Goal: Information Seeking & Learning: Check status

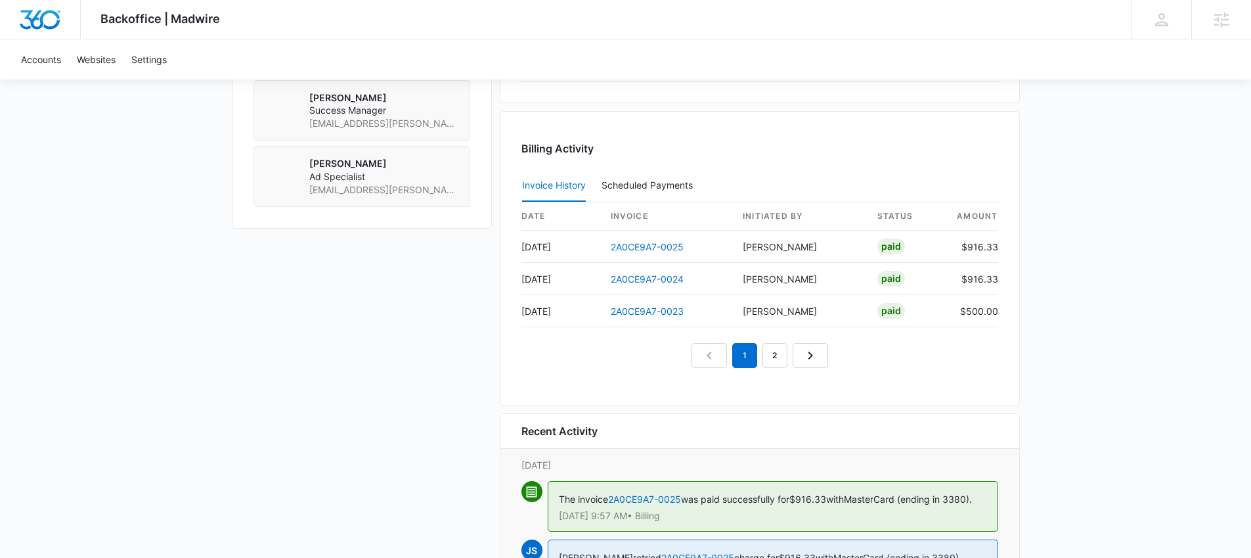
scroll to position [520, 0]
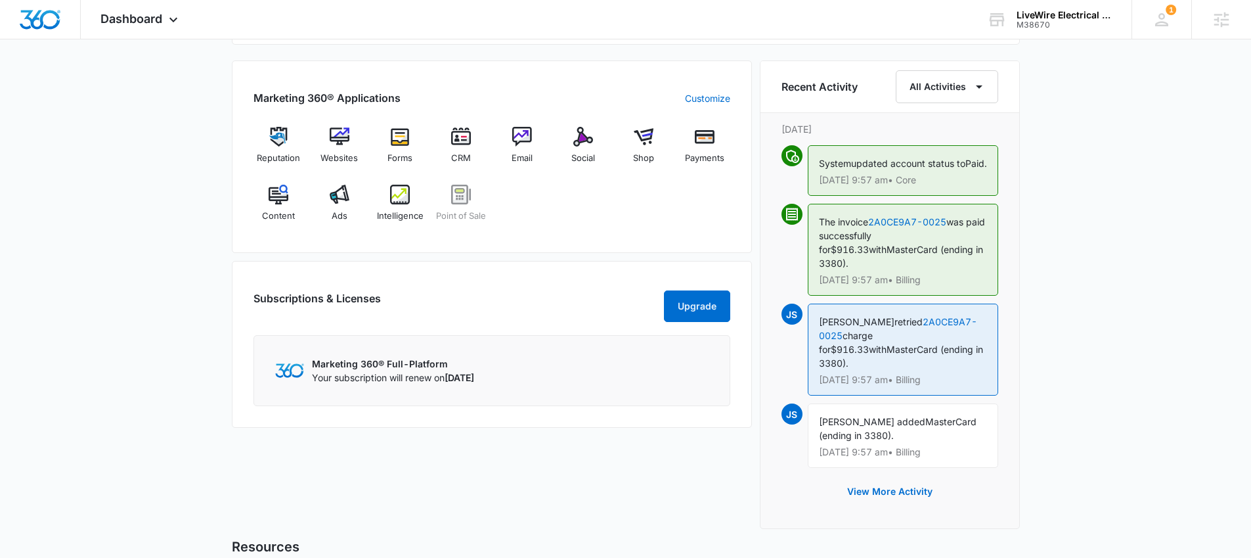
scroll to position [817, 0]
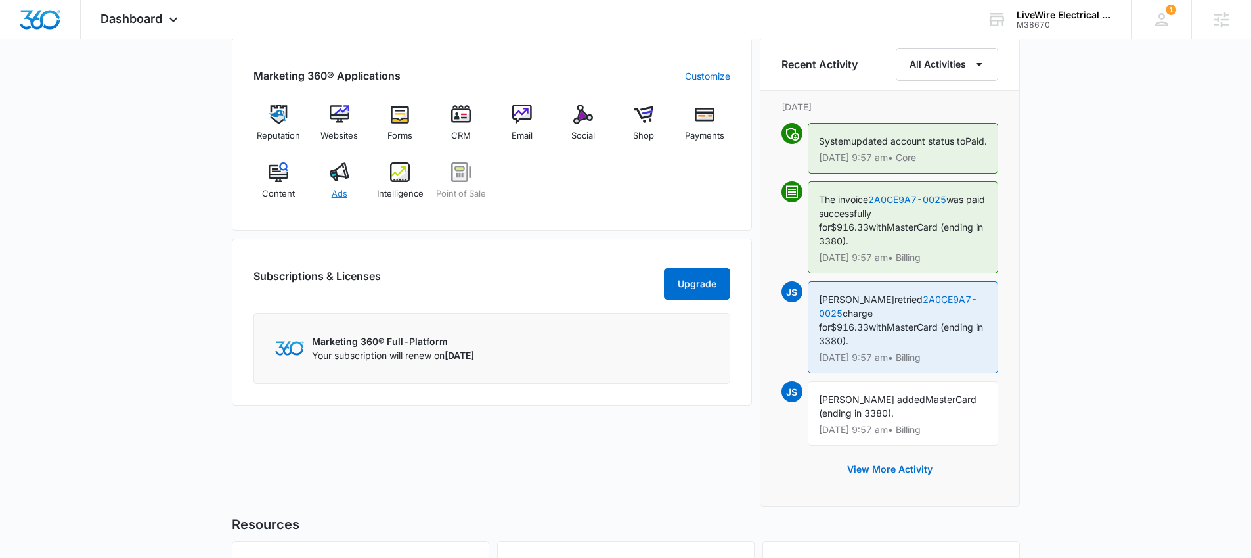
click at [355, 171] on div "Ads" at bounding box center [339, 185] width 51 height 47
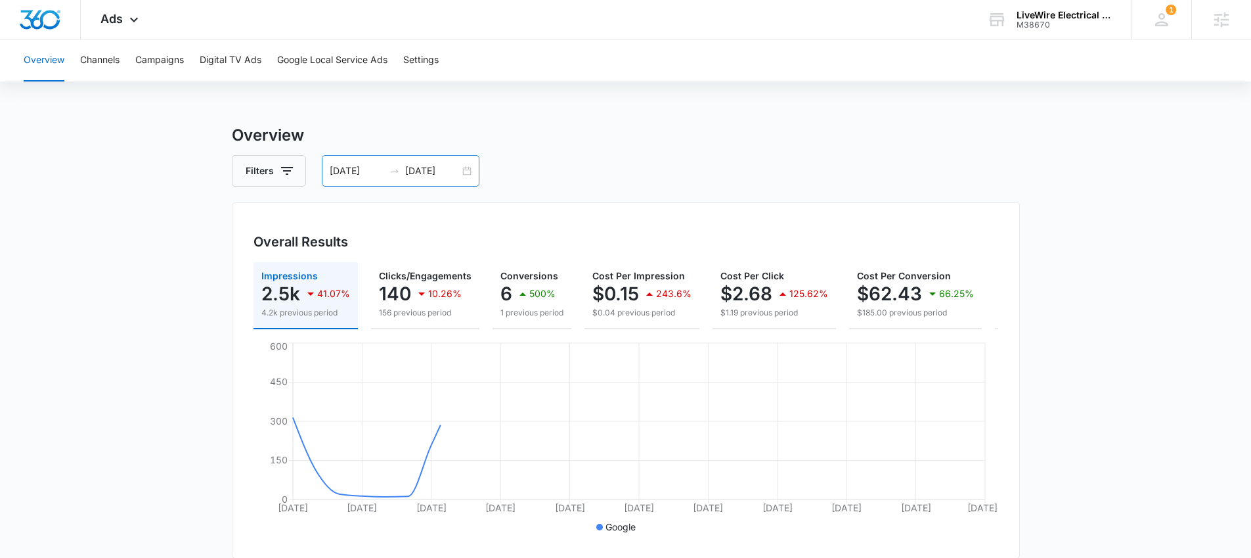
click at [466, 173] on div "07/13/2025 08/12/2025" at bounding box center [401, 171] width 158 height 32
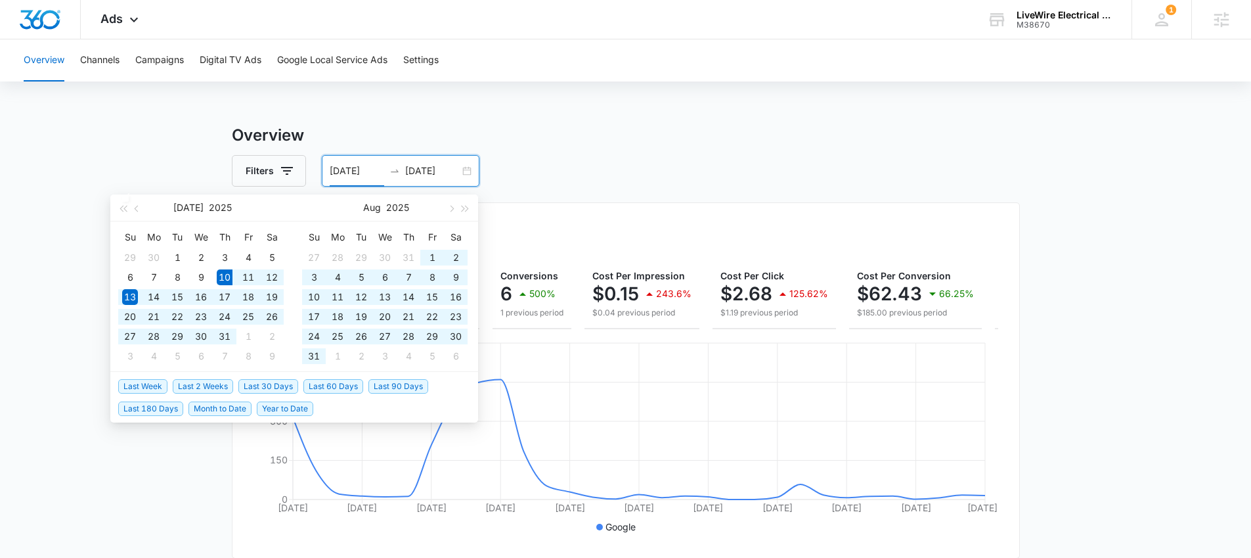
click at [347, 389] on span "Last 60 Days" at bounding box center [333, 386] width 60 height 14
type input "07/10/2025"
type input "09/08/2025"
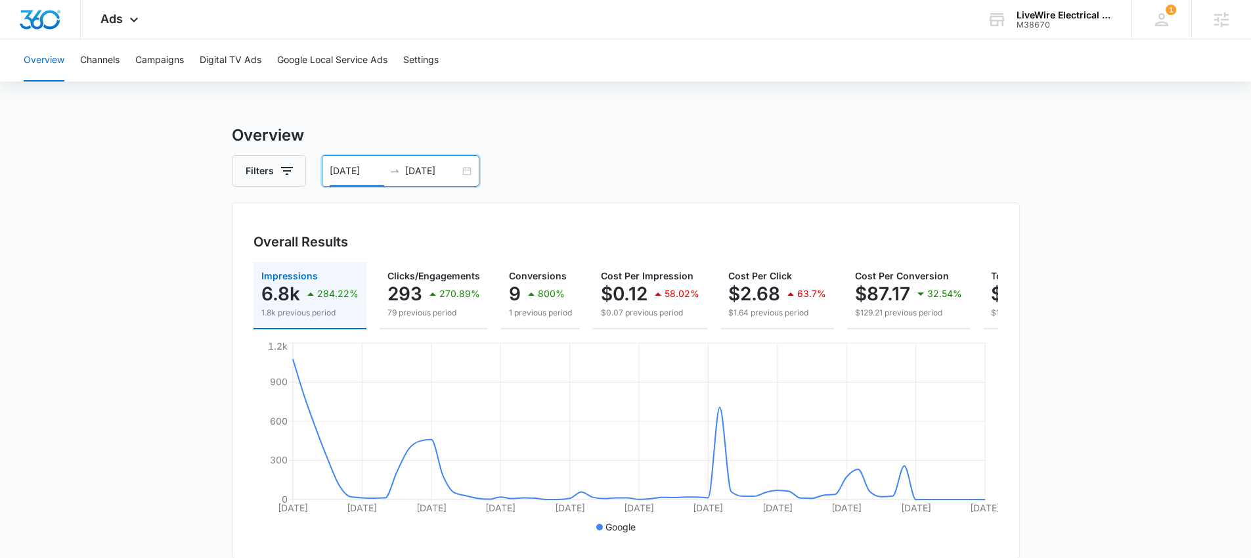
click at [469, 173] on div "07/10/2025 09/08/2025" at bounding box center [401, 171] width 158 height 32
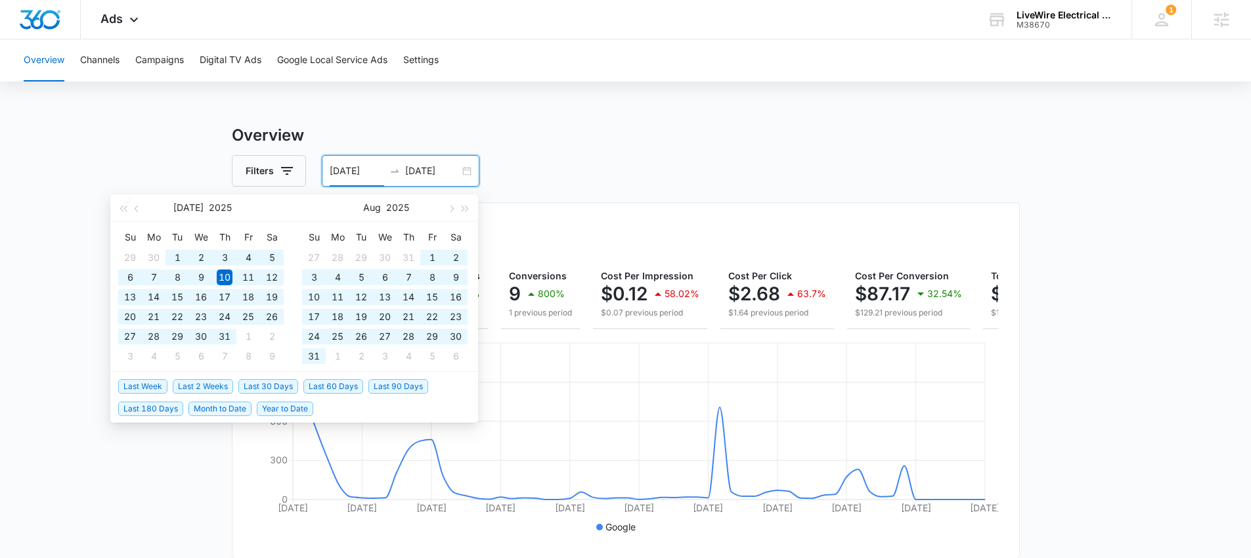
click at [393, 387] on span "Last 90 Days" at bounding box center [398, 386] width 60 height 14
type input "06/10/2025"
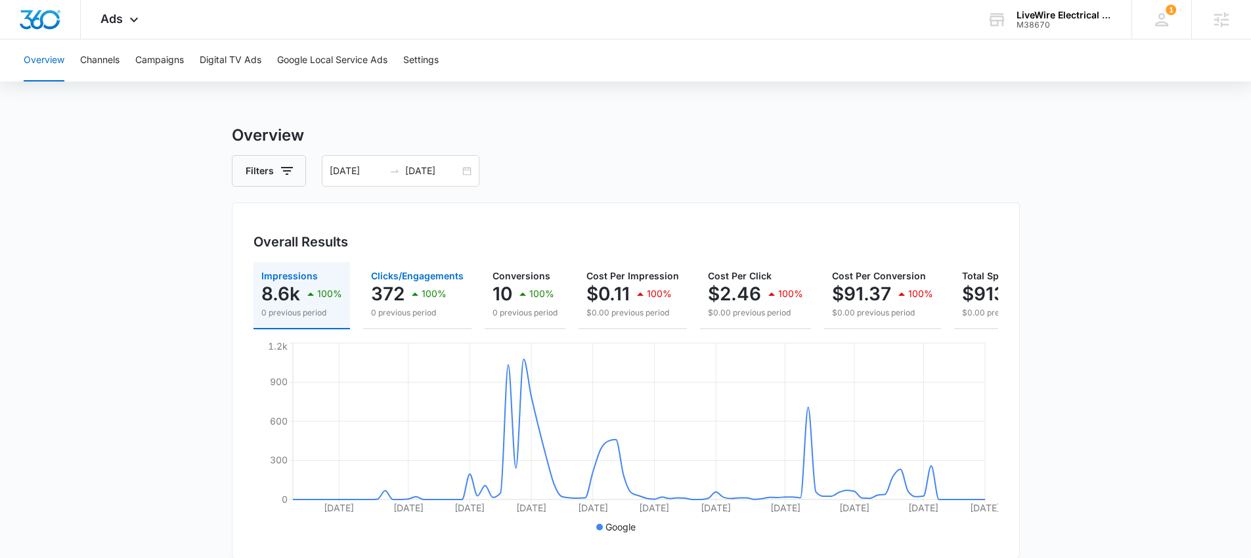
click at [391, 290] on p "372" at bounding box center [387, 293] width 33 height 21
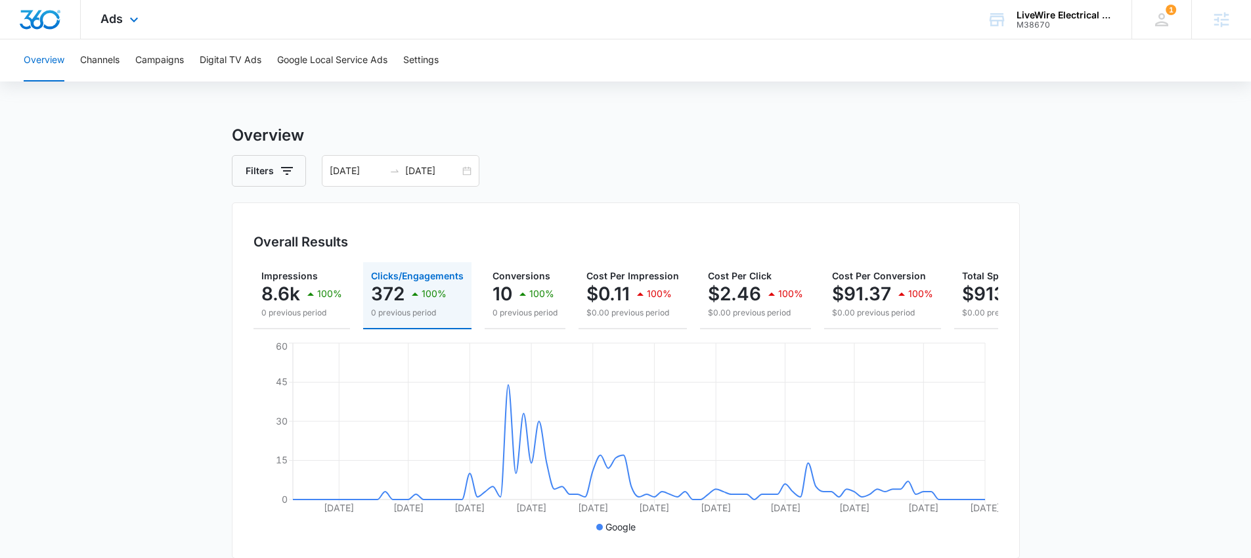
click at [81, 29] on div "Ads Apps Reputation Websites Forms CRM Email Social Shop Payments POS Content A…" at bounding box center [121, 19] width 81 height 39
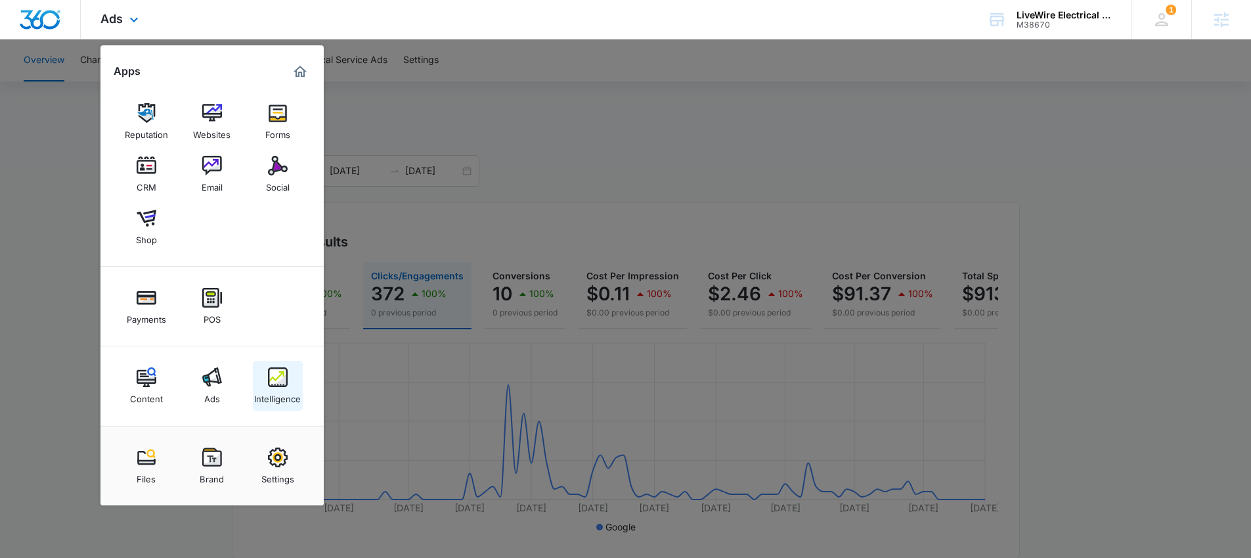
click at [280, 375] on img at bounding box center [278, 377] width 20 height 20
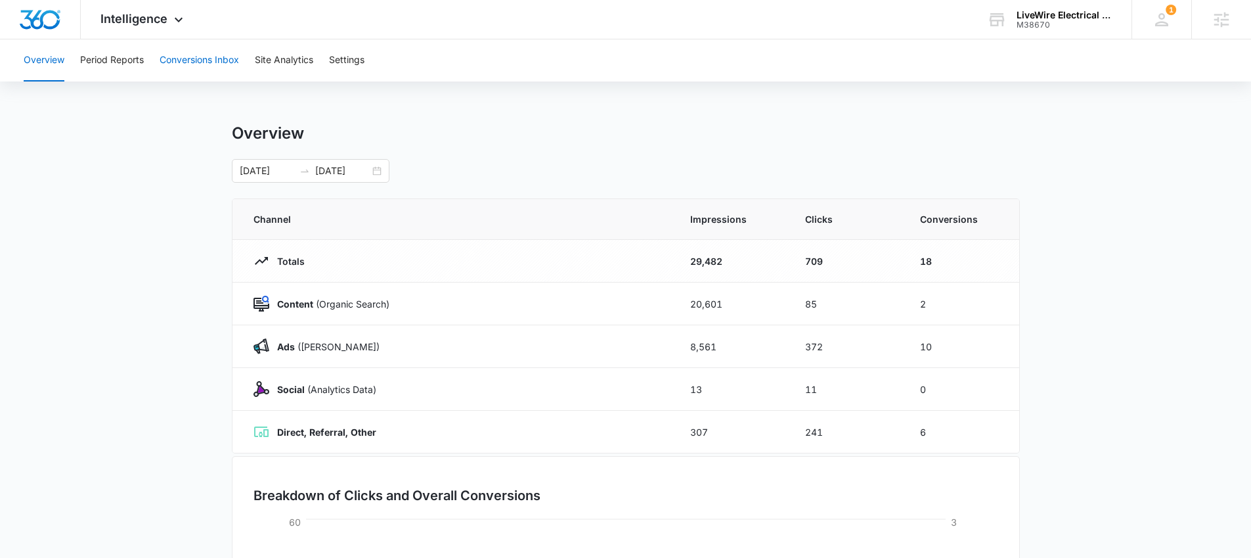
click at [192, 58] on button "Conversions Inbox" at bounding box center [199, 60] width 79 height 42
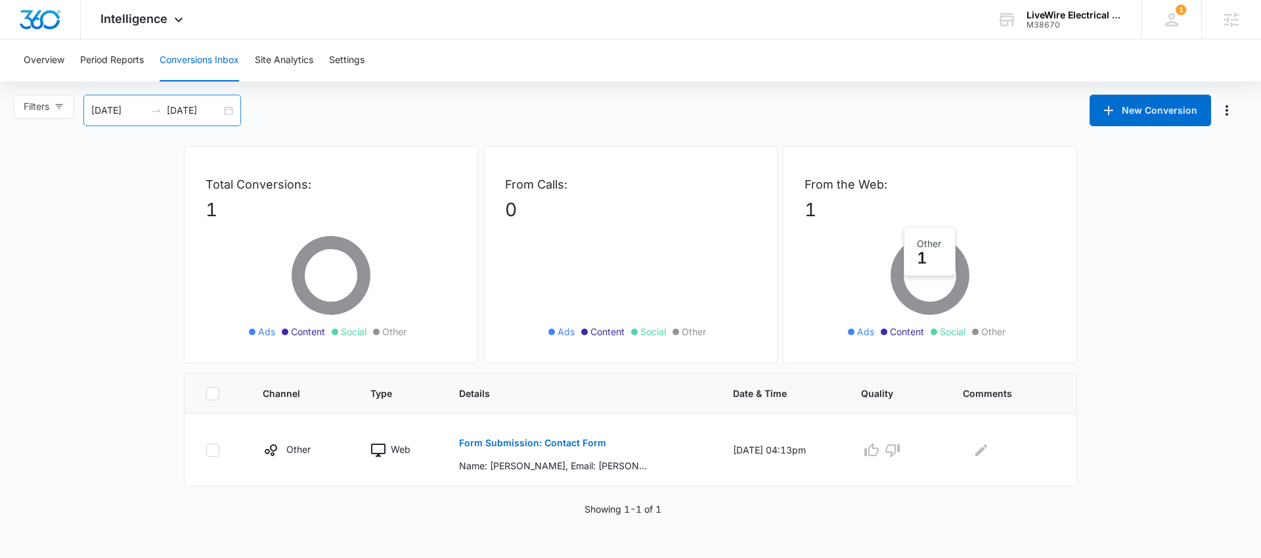
click at [233, 110] on div "08/09/2025 09/08/2025" at bounding box center [162, 111] width 158 height 32
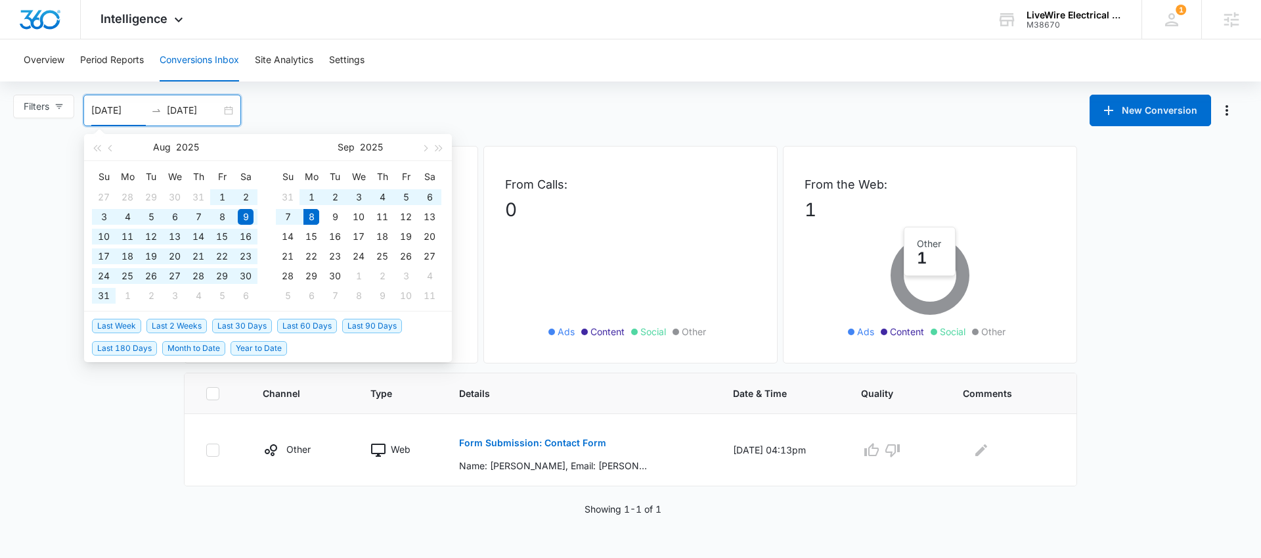
click at [352, 322] on span "Last 90 Days" at bounding box center [372, 326] width 60 height 14
type input "06/10/2025"
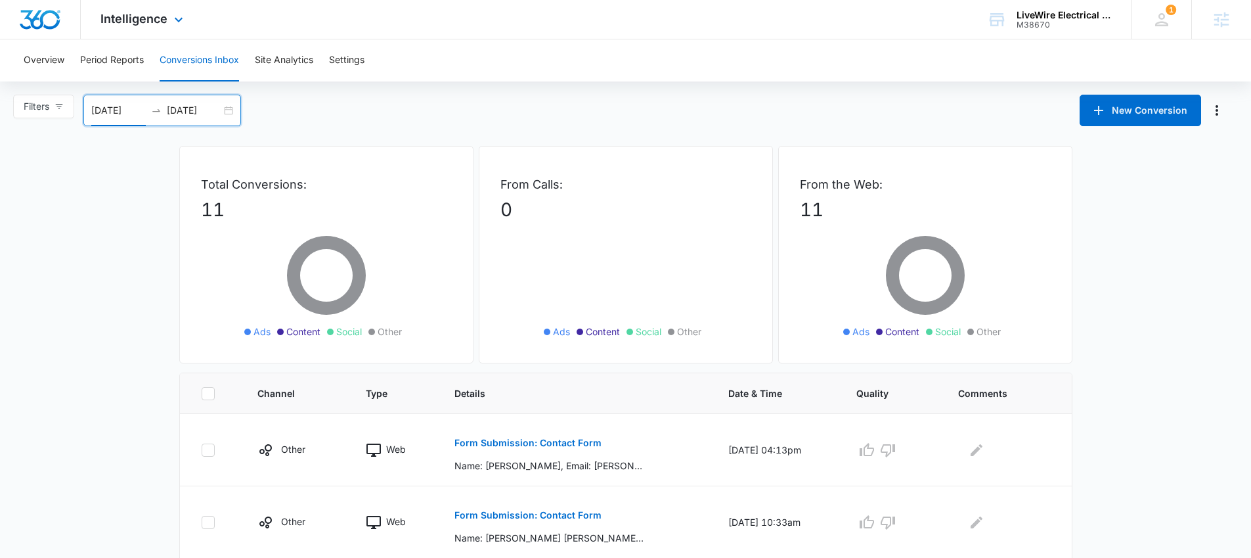
click at [176, 32] on div "Intelligence Apps Reputation Websites Forms CRM Email Social Shop Payments POS …" at bounding box center [143, 19] width 125 height 39
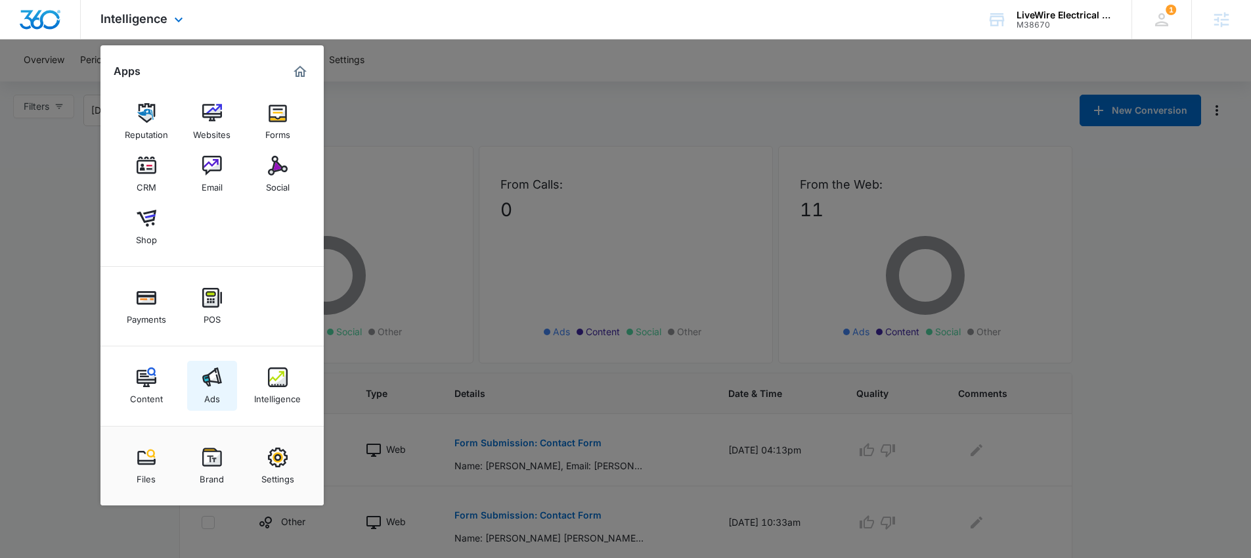
click at [211, 374] on img at bounding box center [212, 377] width 20 height 20
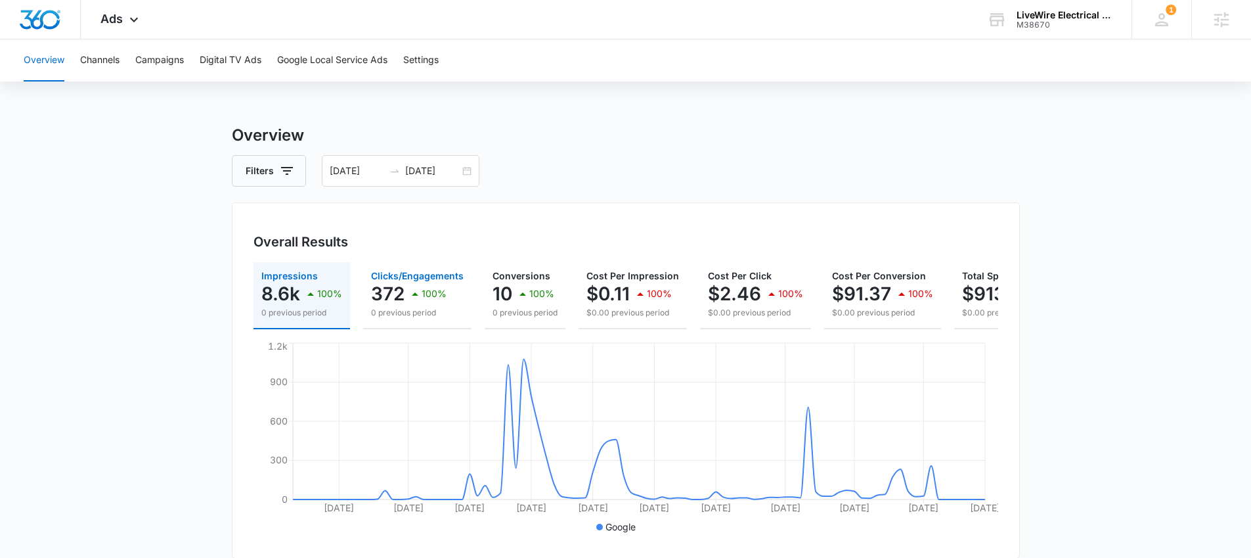
click at [409, 286] on icon "button" at bounding box center [415, 294] width 16 height 16
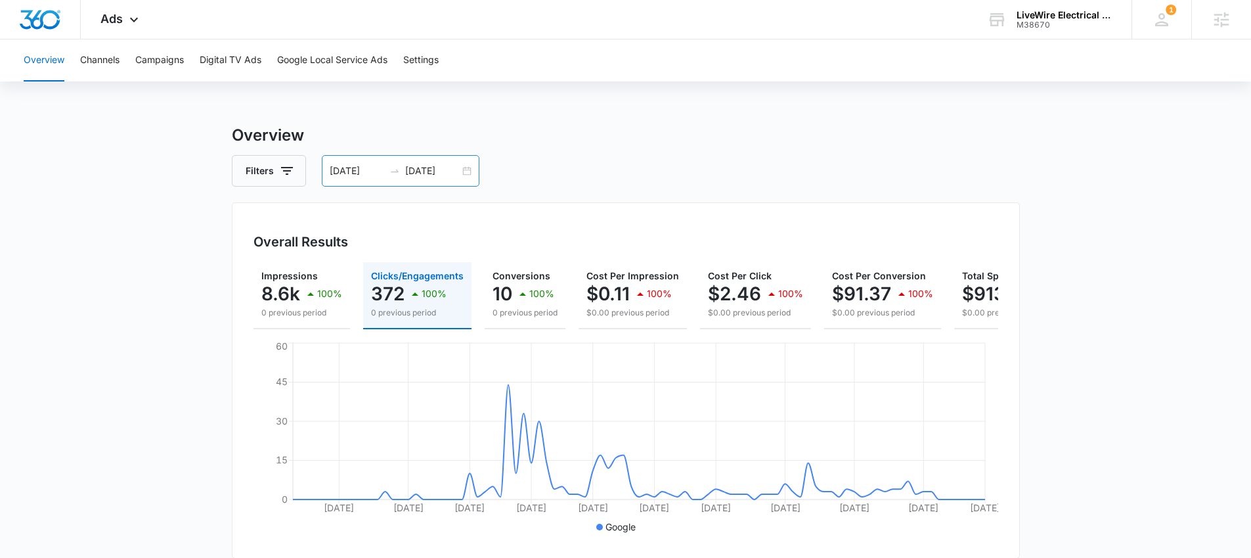
click at [465, 175] on div "06/10/2025 09/08/2025" at bounding box center [401, 171] width 158 height 32
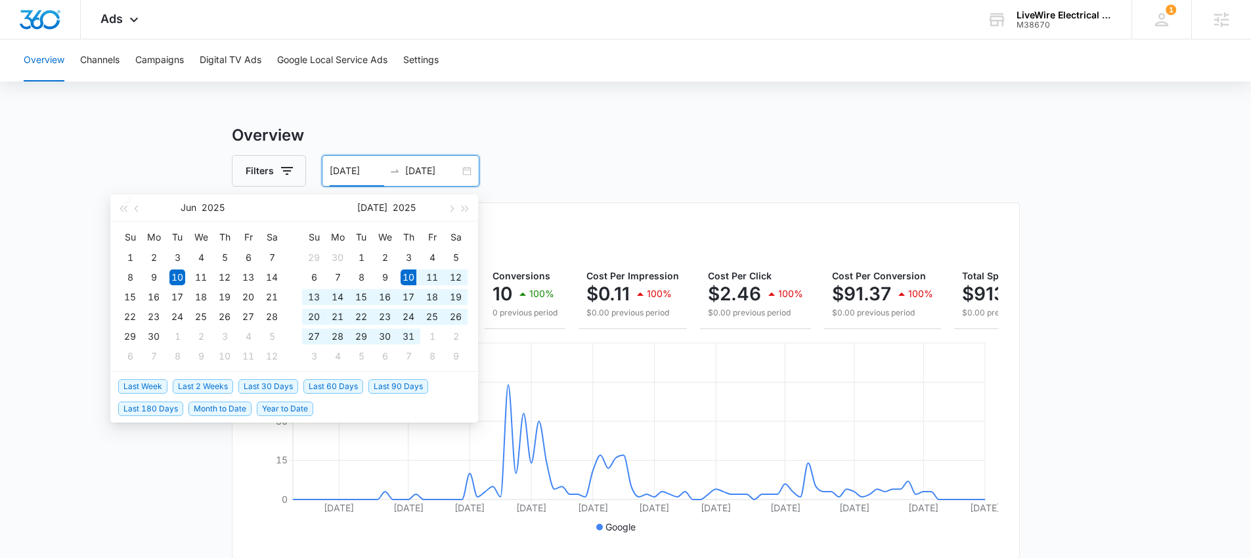
click at [342, 388] on span "Last 60 Days" at bounding box center [333, 386] width 60 height 14
type input "07/10/2025"
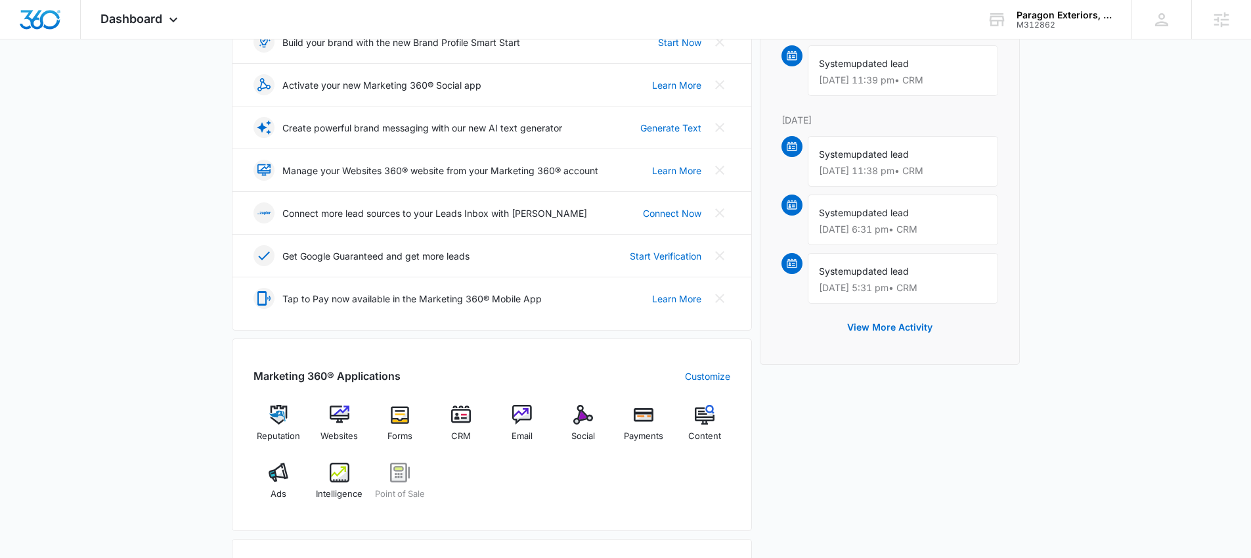
scroll to position [223, 0]
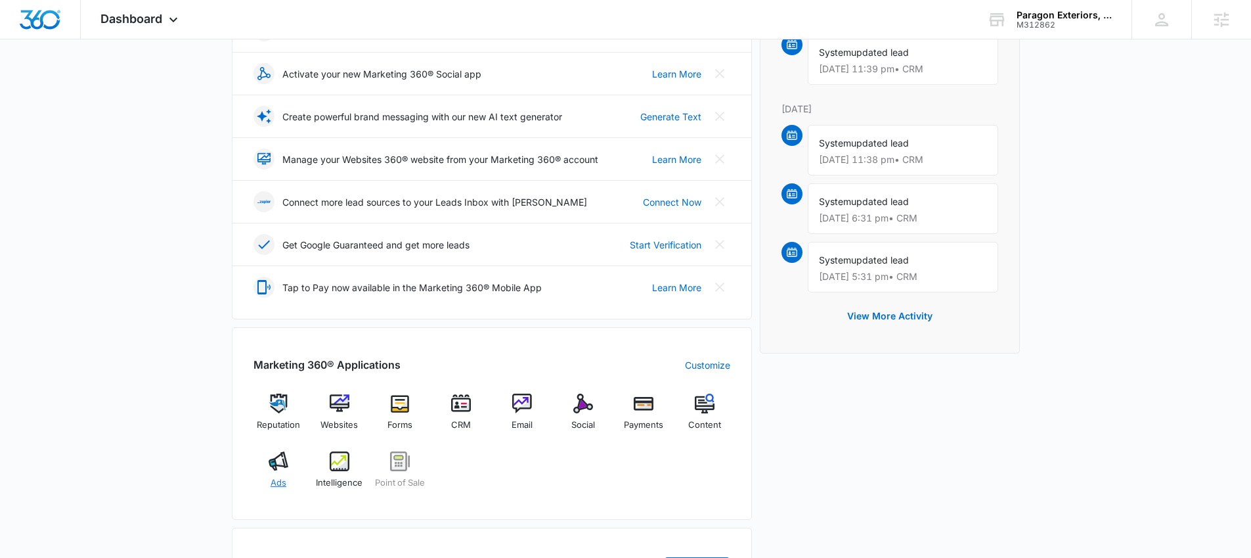
click at [287, 472] on div "Ads" at bounding box center [279, 474] width 51 height 47
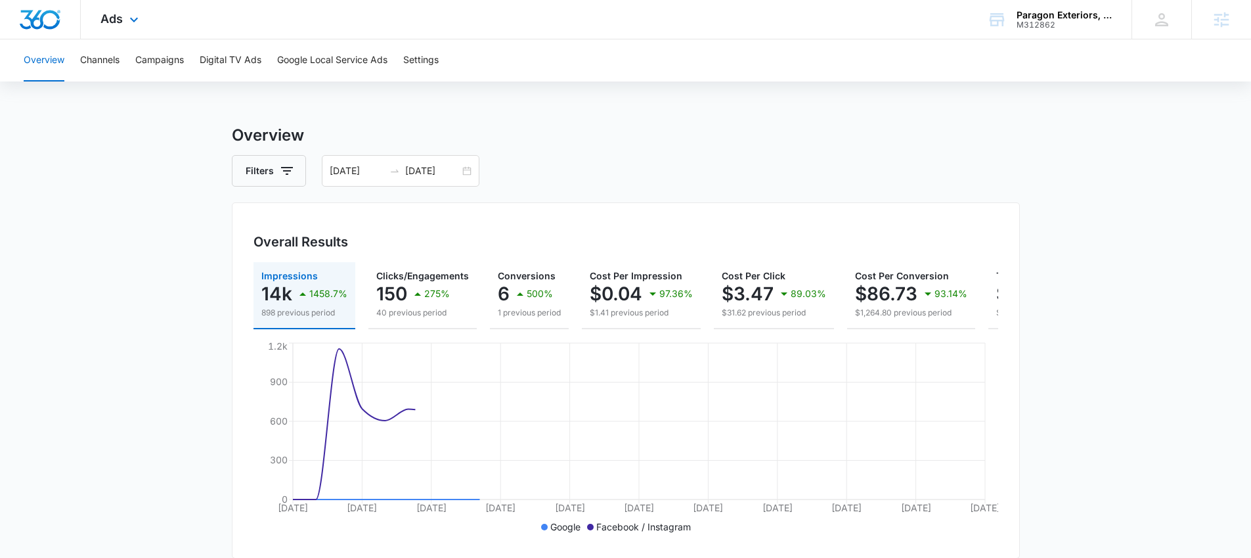
click at [94, 8] on div "Ads Apps Reputation Websites Forms CRM Email Social Payments POS Content Ads In…" at bounding box center [121, 19] width 81 height 39
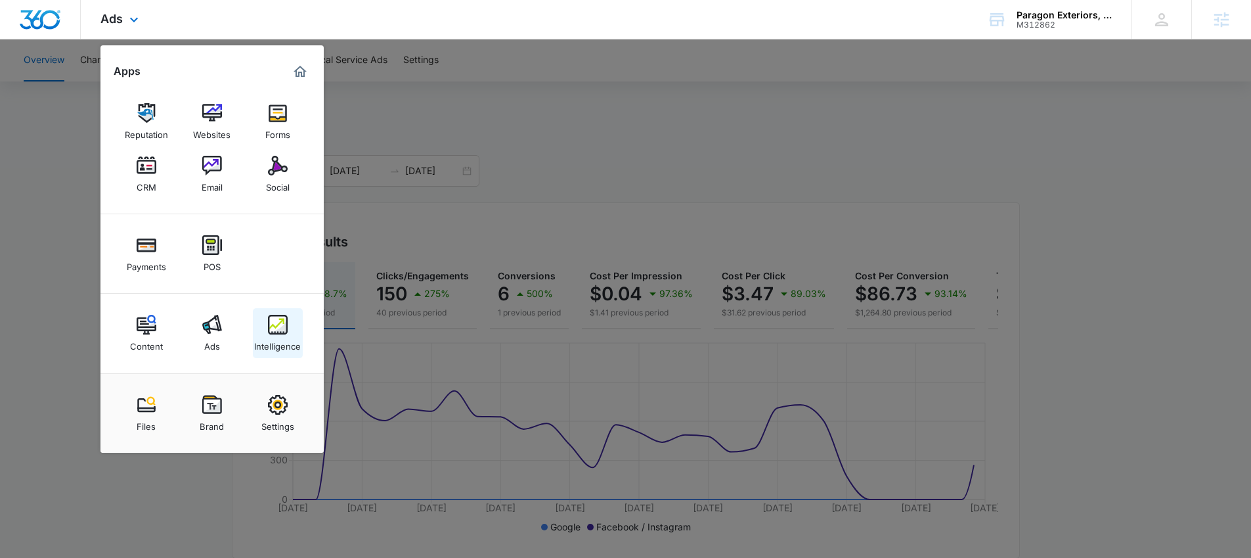
click at [290, 324] on link "Intelligence" at bounding box center [278, 333] width 50 height 50
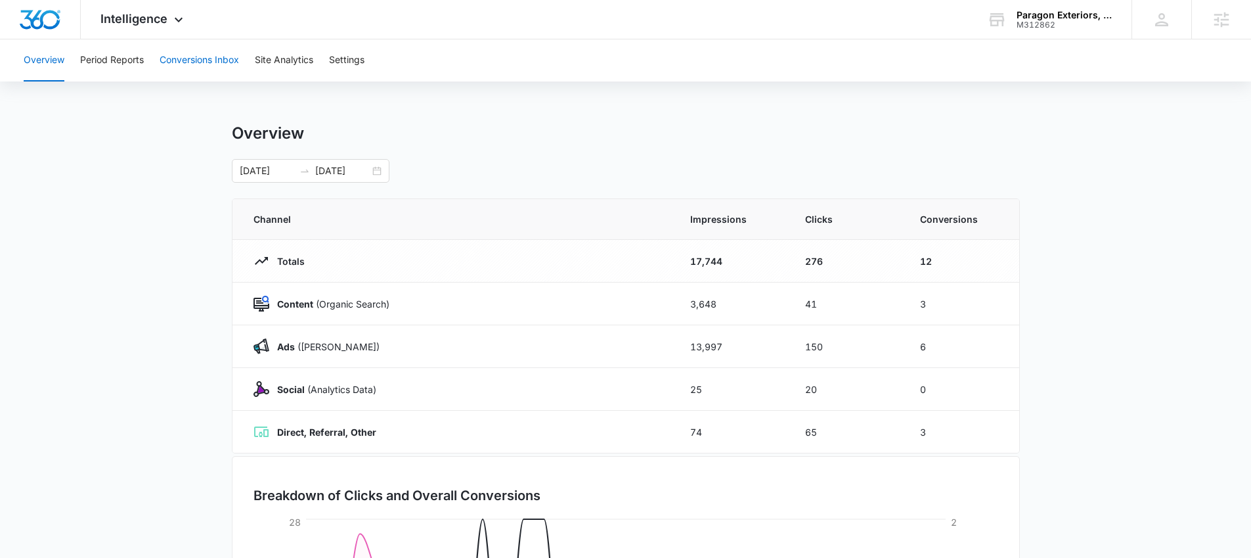
click at [188, 70] on button "Conversions Inbox" at bounding box center [199, 60] width 79 height 42
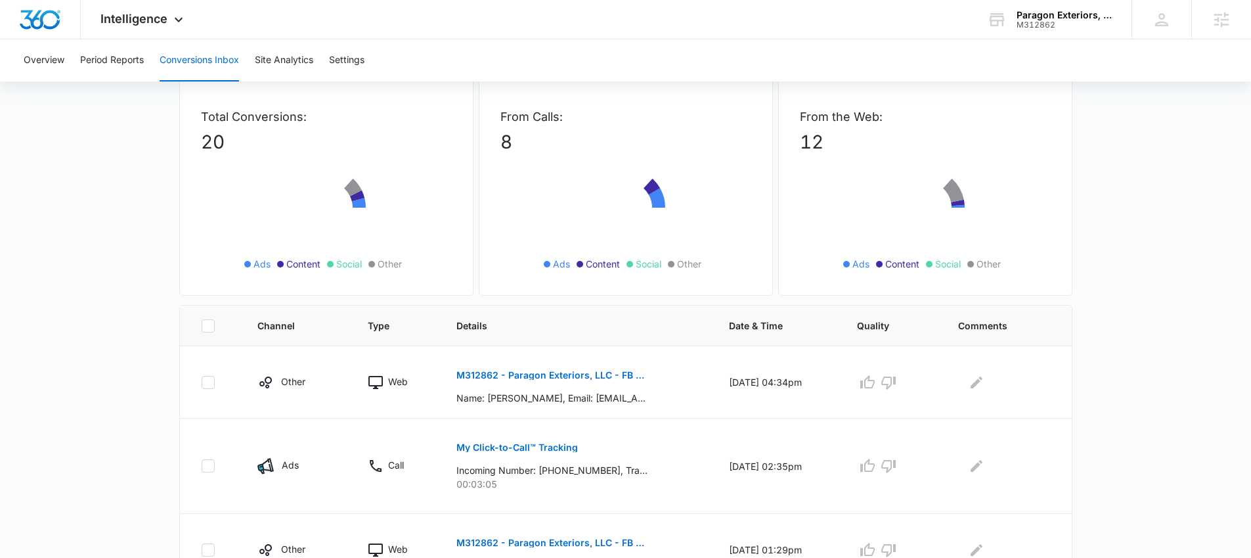
scroll to position [258, 0]
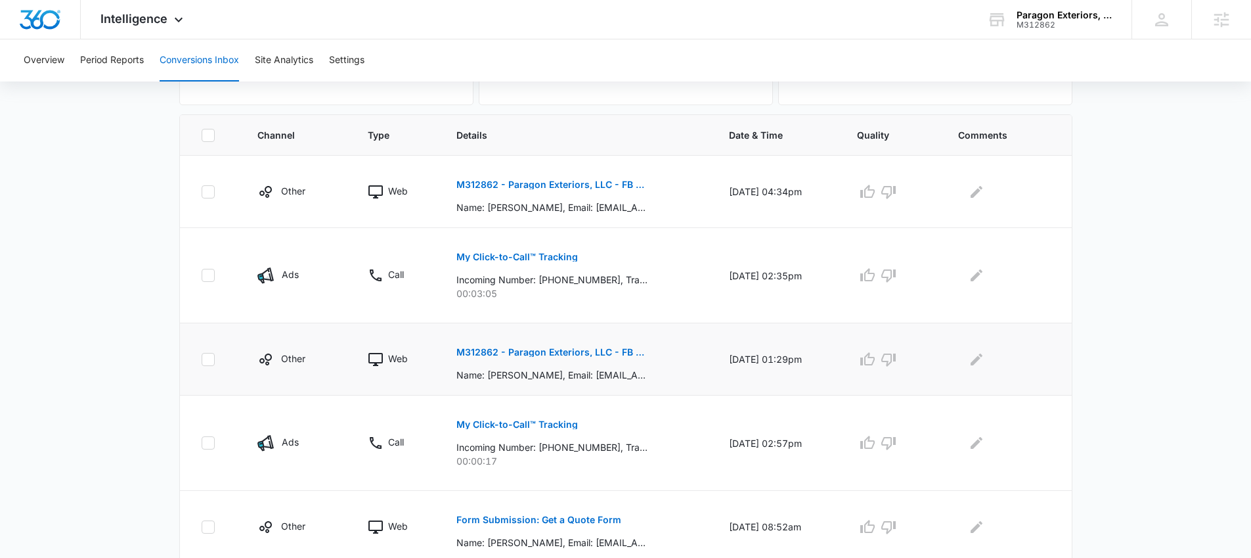
click at [580, 356] on p "M312862 - Paragon Exteriors, LLC - FB - Lead Gen" at bounding box center [551, 351] width 191 height 9
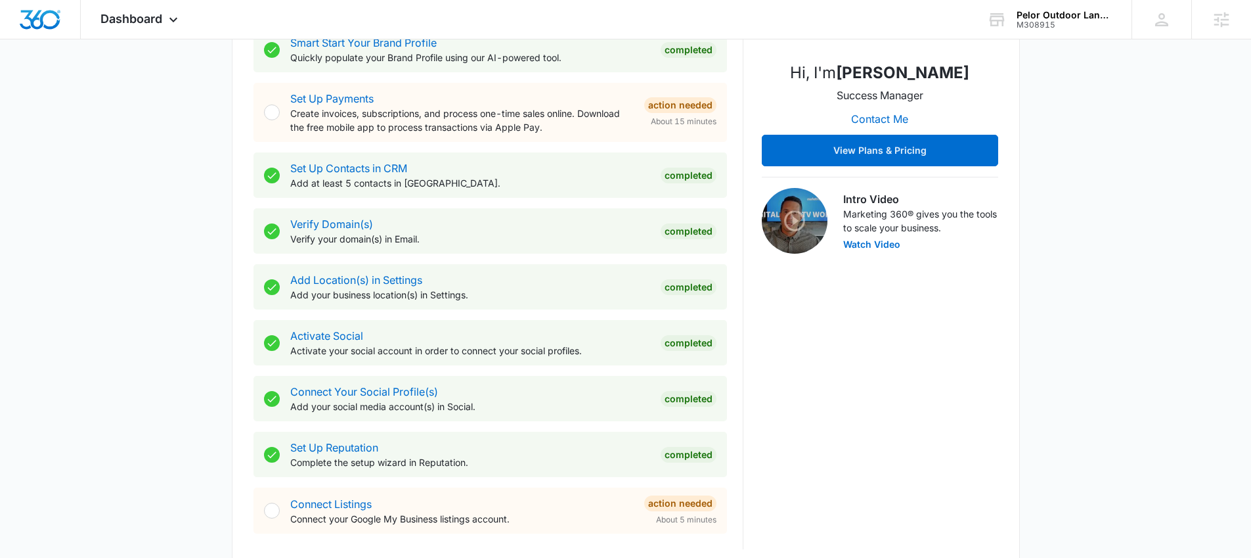
scroll to position [743, 0]
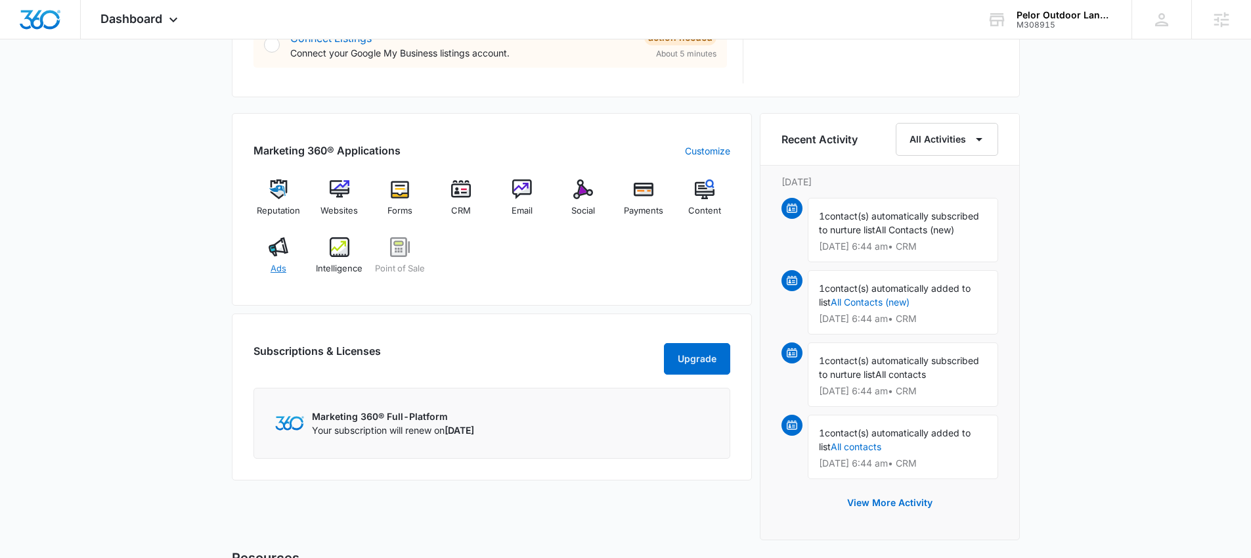
click at [296, 250] on div "Ads" at bounding box center [279, 260] width 51 height 47
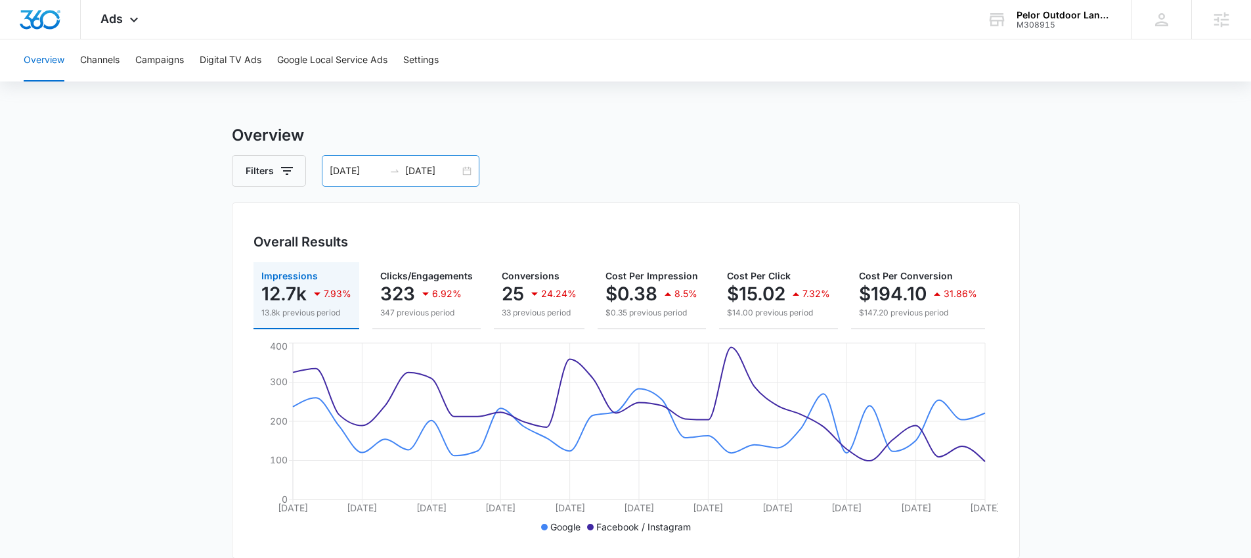
click at [468, 173] on div "08/05/2025 09/04/2025" at bounding box center [401, 171] width 158 height 32
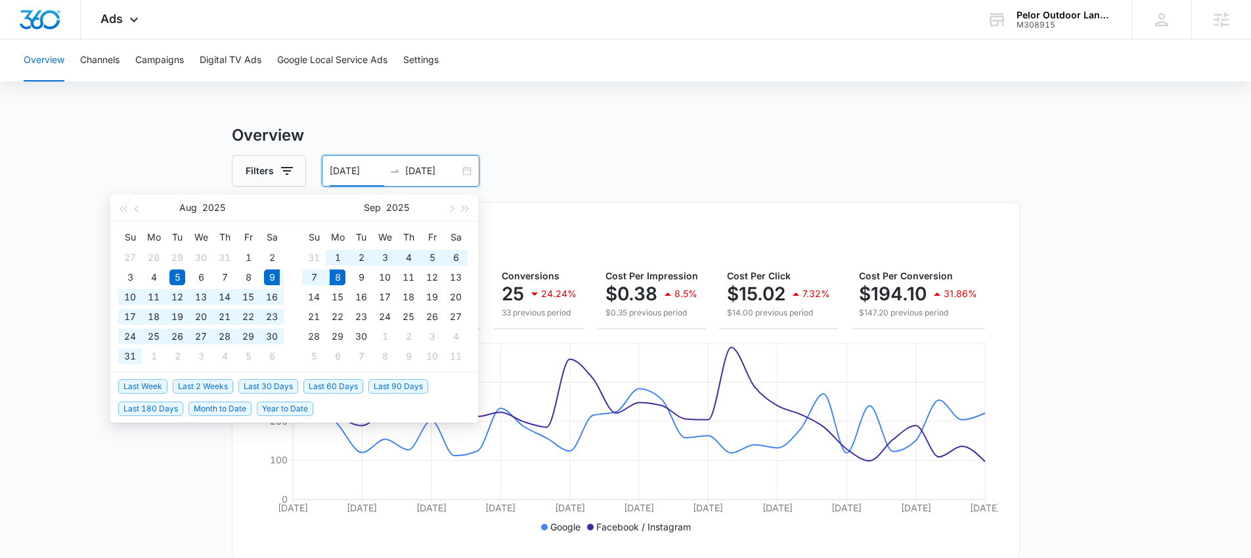
click at [288, 381] on span "Last 30 Days" at bounding box center [268, 386] width 60 height 14
type input "08/09/2025"
type input "09/08/2025"
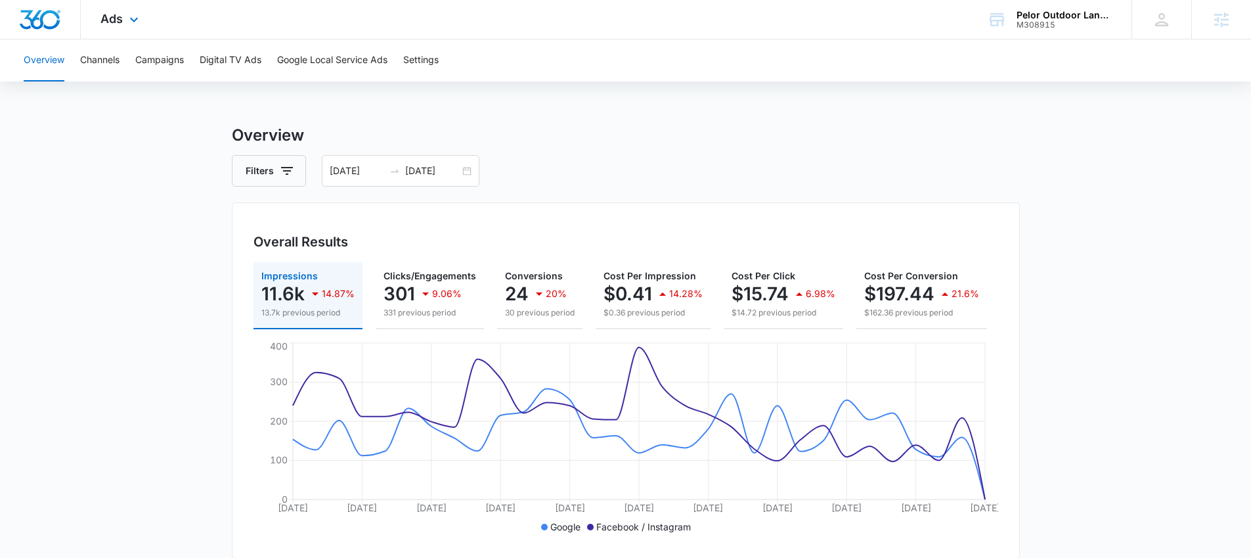
click at [133, 28] on div "Ads Apps Reputation Websites Forms CRM Email Social Payments POS Content Ads In…" at bounding box center [121, 19] width 81 height 39
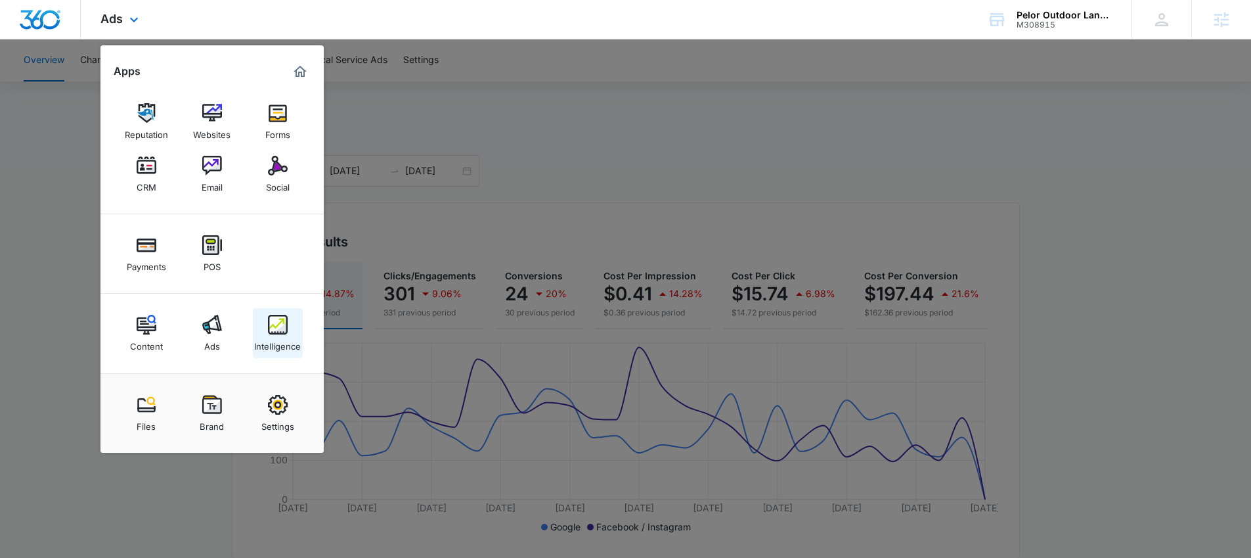
click at [263, 336] on div "Intelligence" at bounding box center [277, 342] width 47 height 17
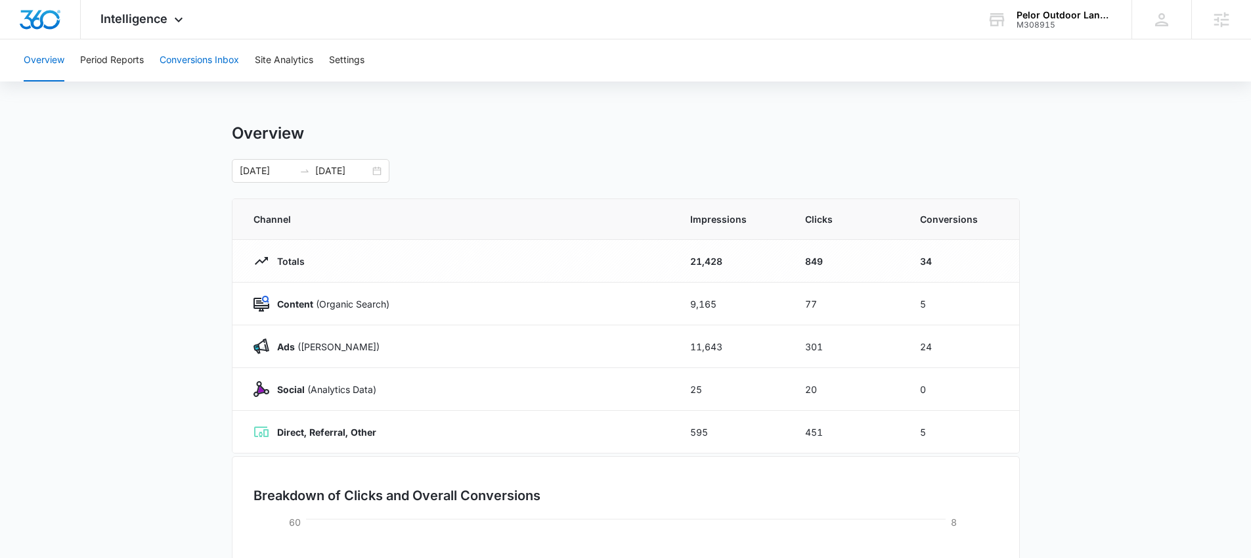
click at [206, 60] on button "Conversions Inbox" at bounding box center [199, 60] width 79 height 42
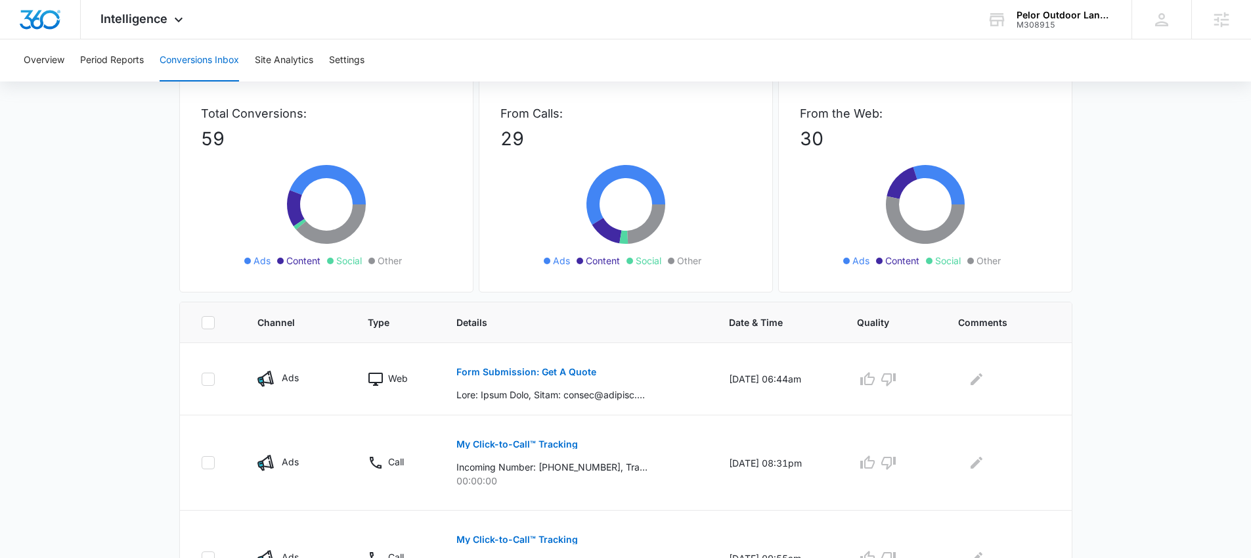
scroll to position [265, 0]
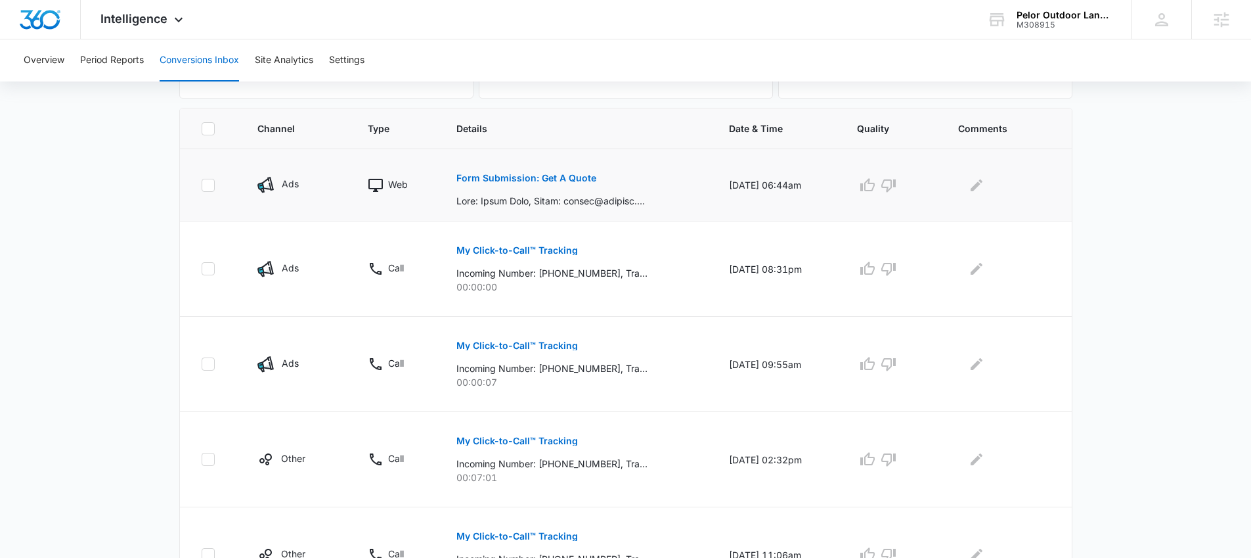
click at [562, 180] on p "Form Submission: Get A Quote" at bounding box center [526, 177] width 140 height 9
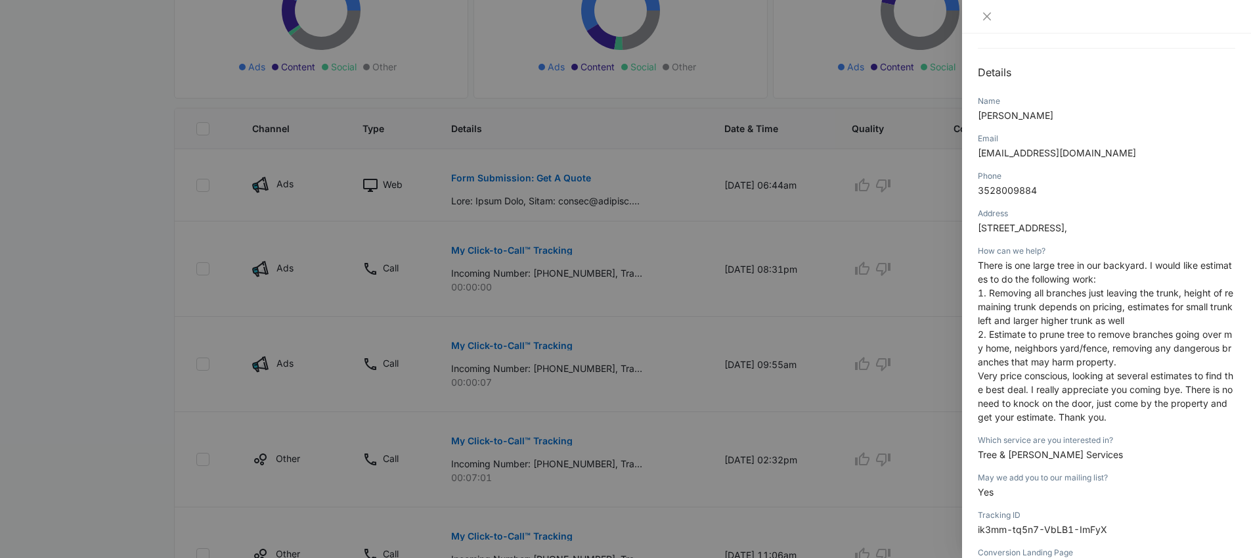
scroll to position [116, 0]
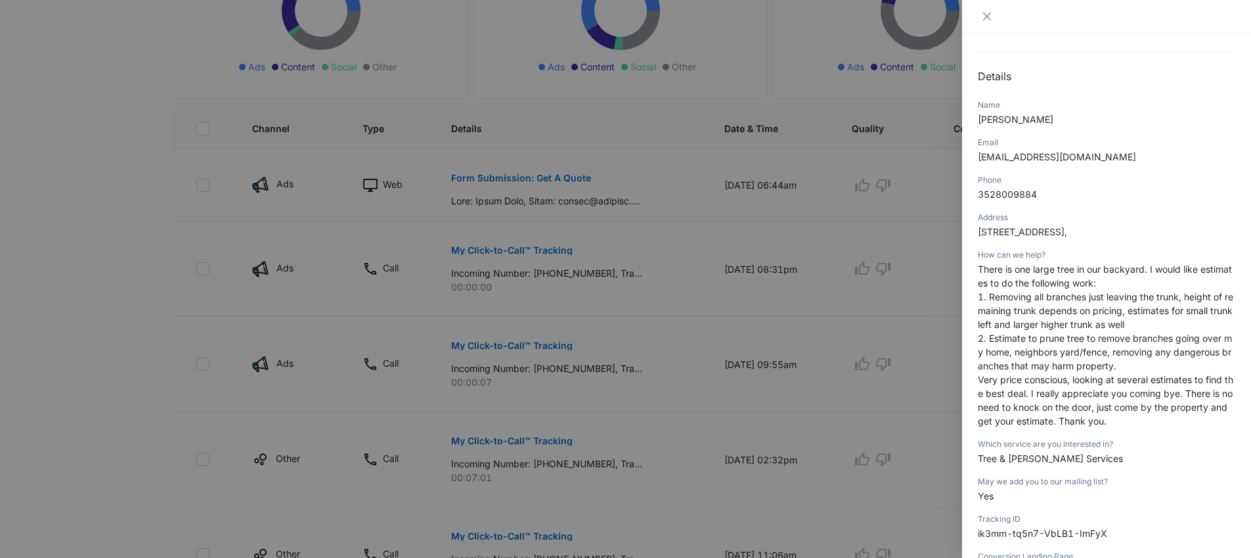
click at [808, 231] on div at bounding box center [625, 279] width 1251 height 558
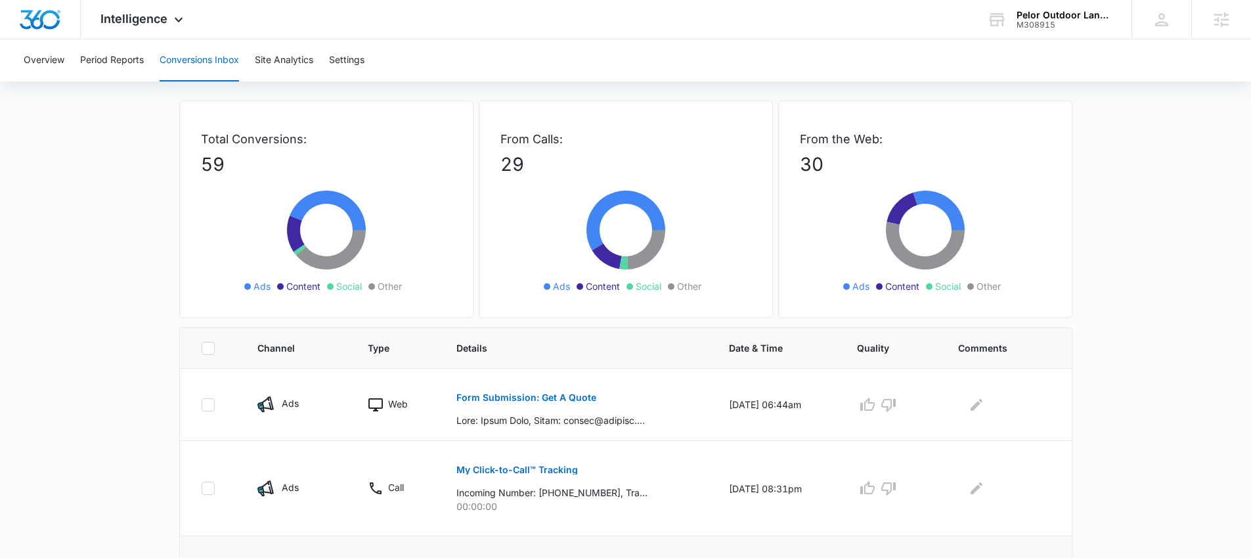
scroll to position [0, 0]
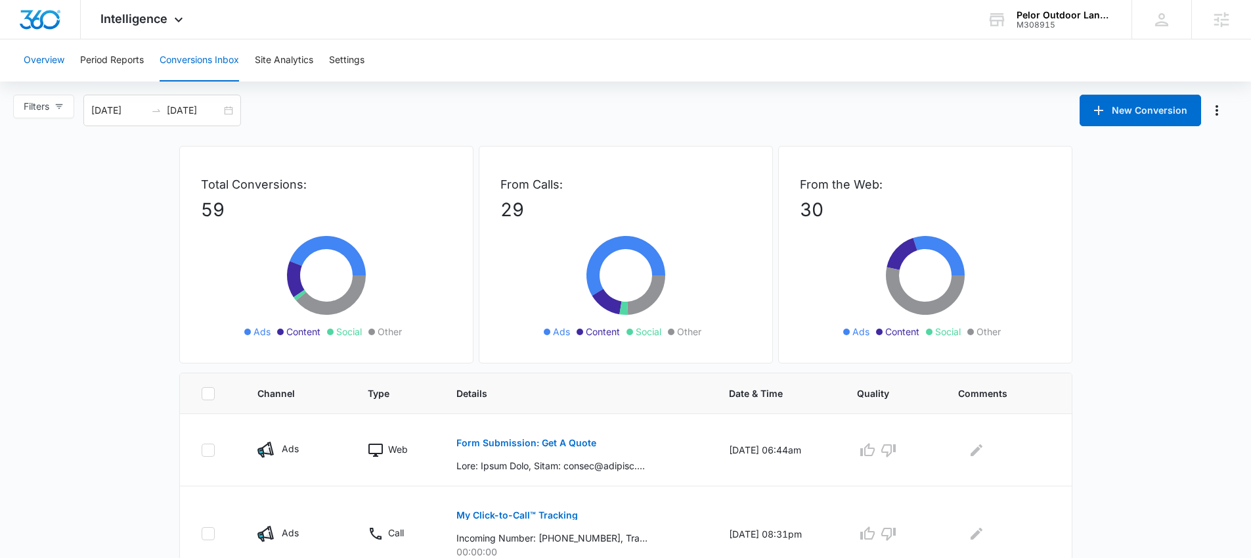
click at [41, 51] on button "Overview" at bounding box center [44, 60] width 41 height 42
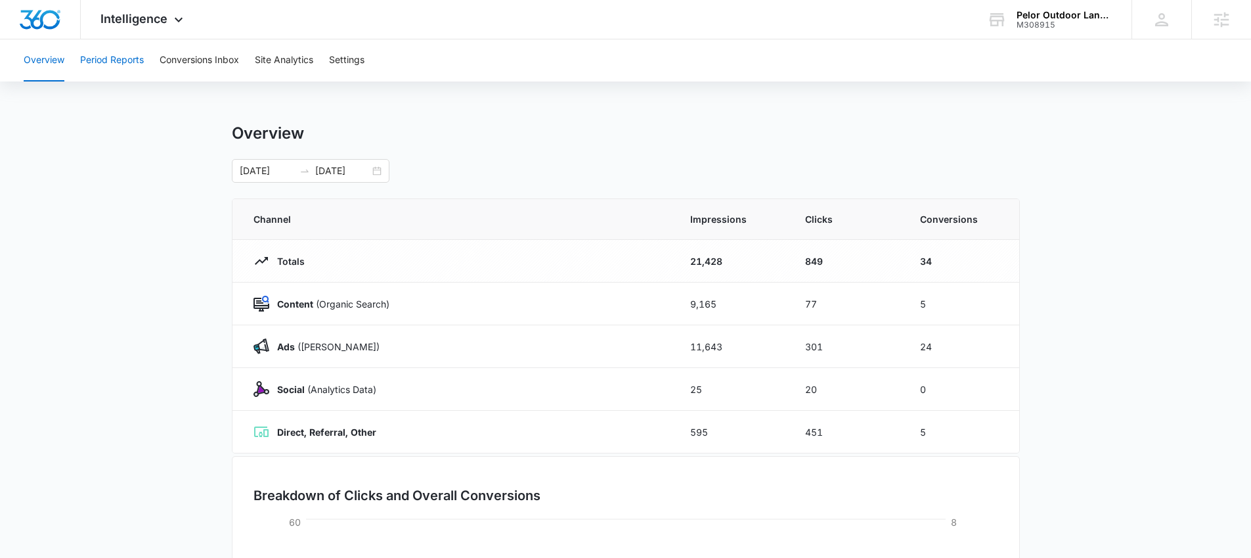
click at [110, 75] on button "Period Reports" at bounding box center [112, 60] width 64 height 42
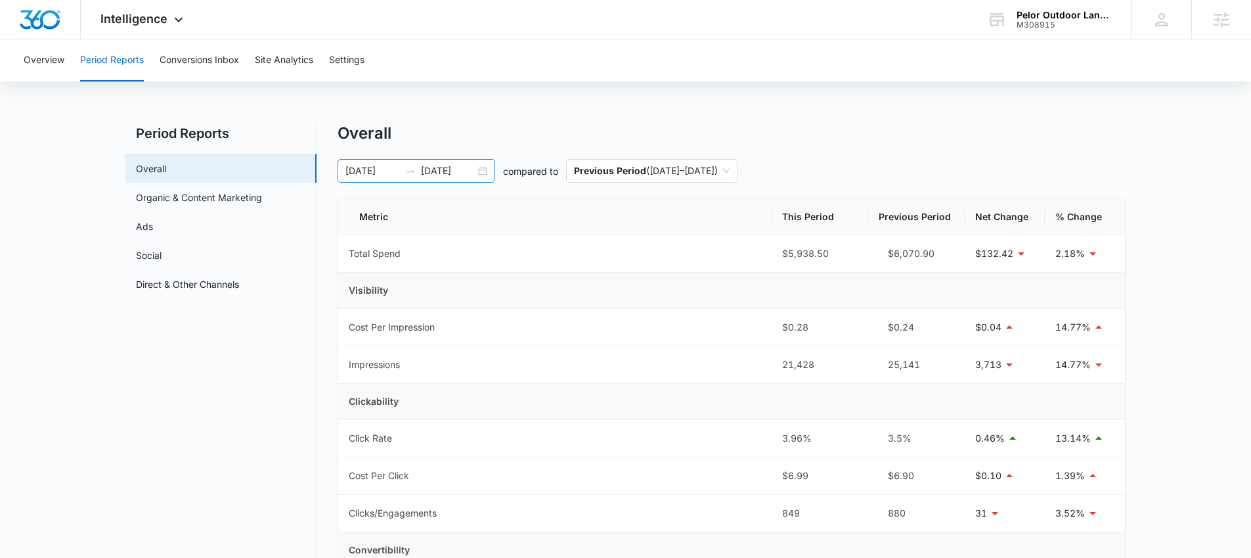
click at [479, 173] on div "08/09/2025 09/08/2025" at bounding box center [417, 171] width 158 height 24
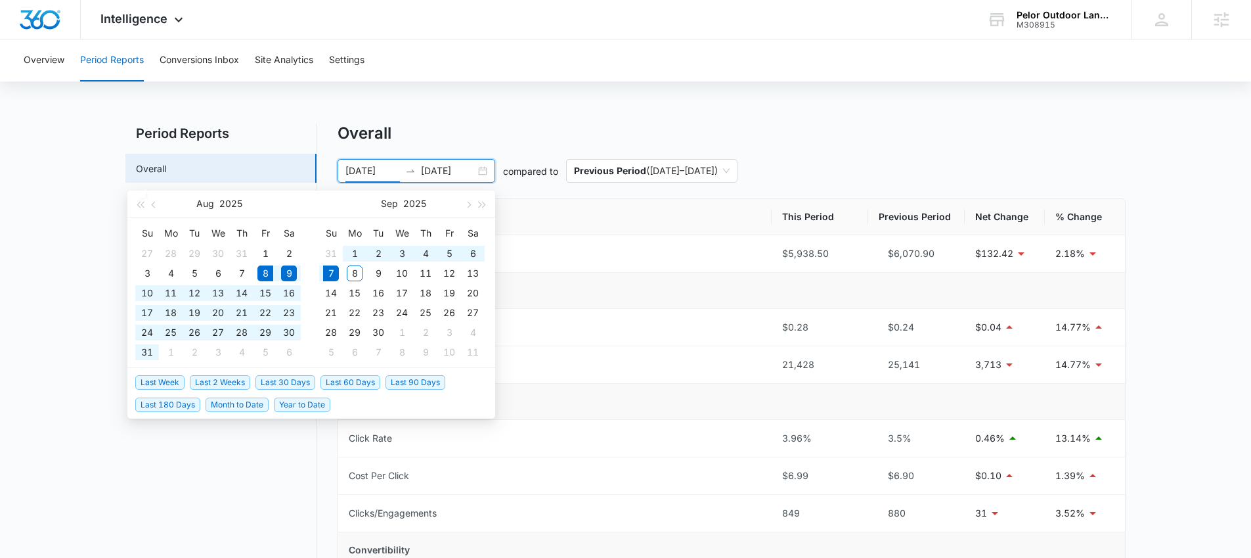
click at [284, 385] on span "Last 30 Days" at bounding box center [285, 382] width 60 height 14
type input "[DATE]"
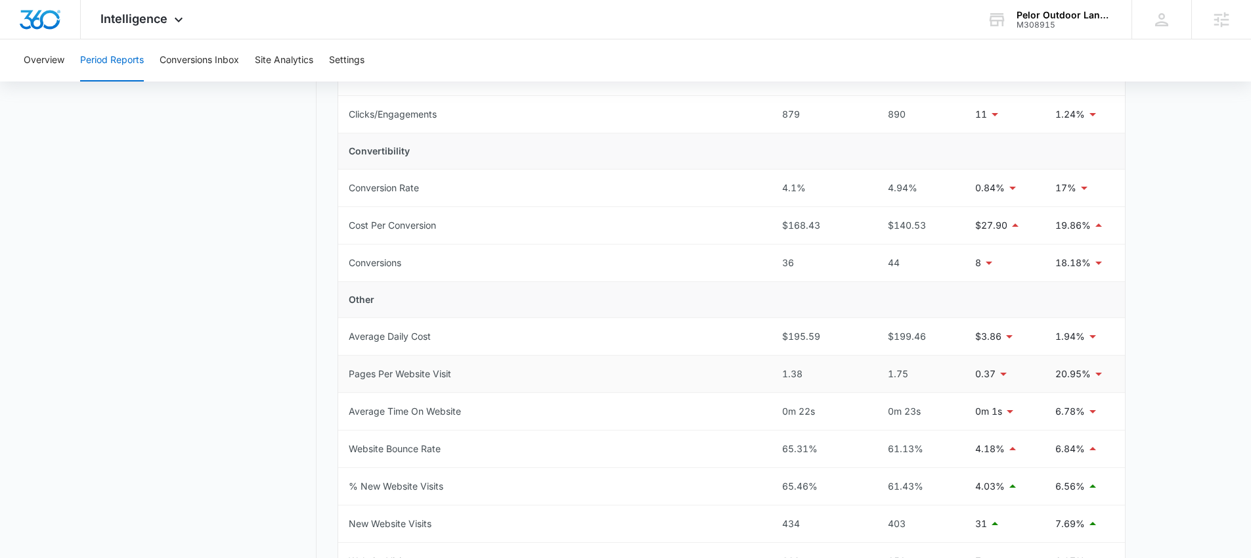
scroll to position [594, 0]
